Goal: Task Accomplishment & Management: Manage account settings

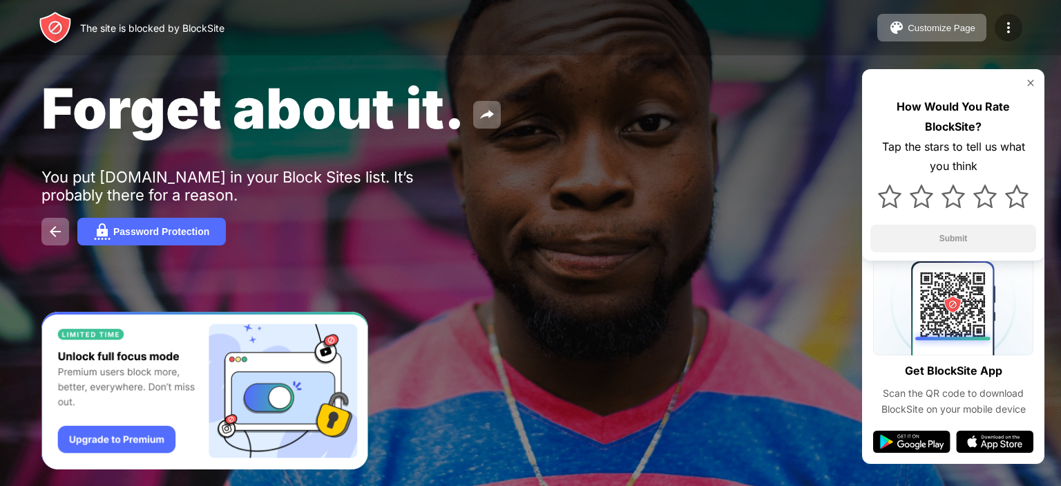
click at [1005, 25] on img at bounding box center [1008, 27] width 17 height 17
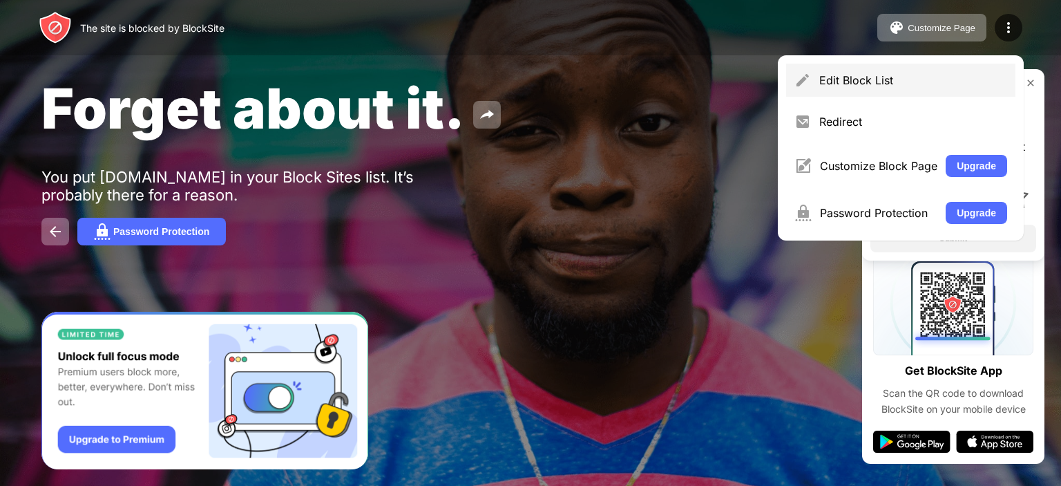
click at [829, 71] on div "Edit Block List" at bounding box center [900, 80] width 229 height 33
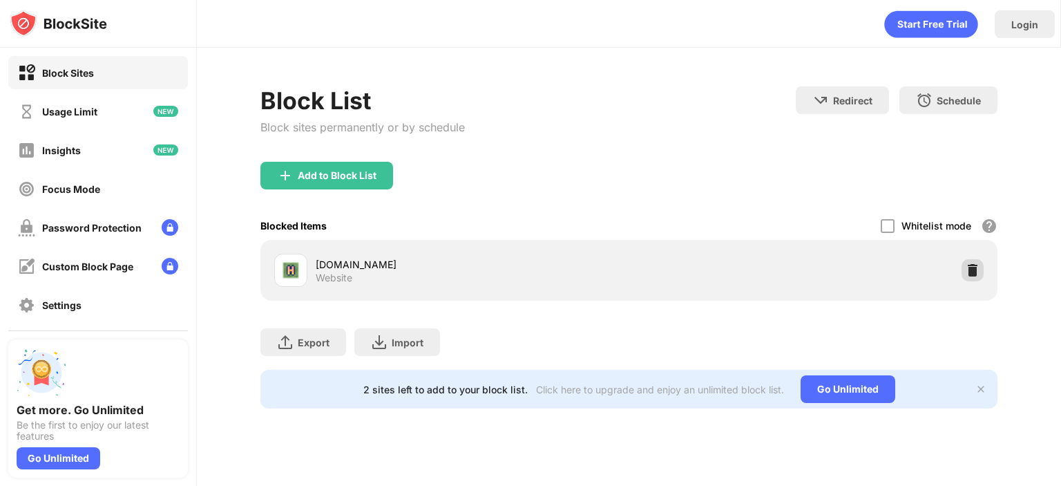
click at [967, 269] on img at bounding box center [973, 270] width 14 height 14
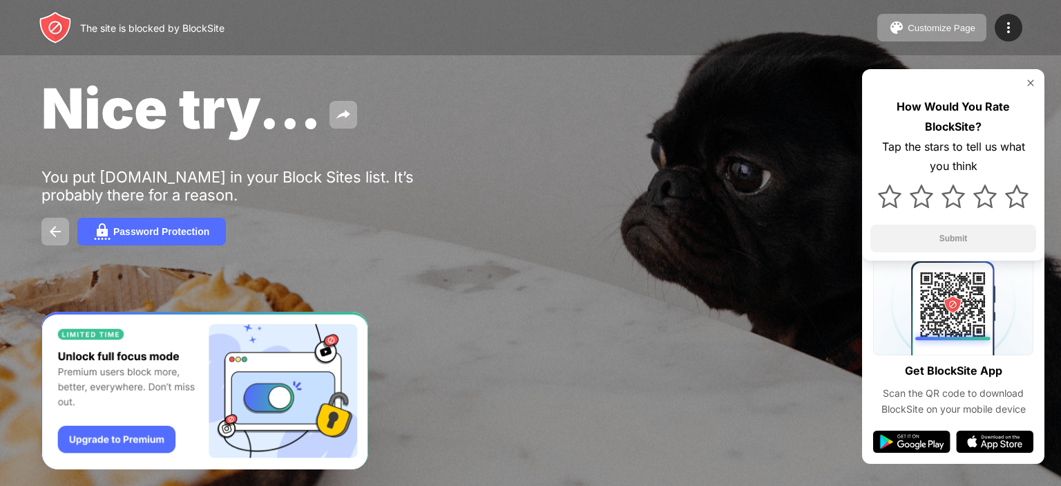
click at [457, 419] on div at bounding box center [530, 243] width 1061 height 486
